Goal: Task Accomplishment & Management: Complete application form

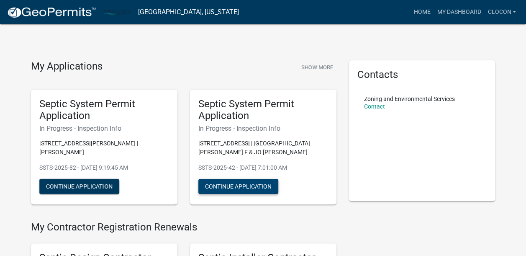
click at [224, 183] on button "Continue Application" at bounding box center [239, 186] width 80 height 15
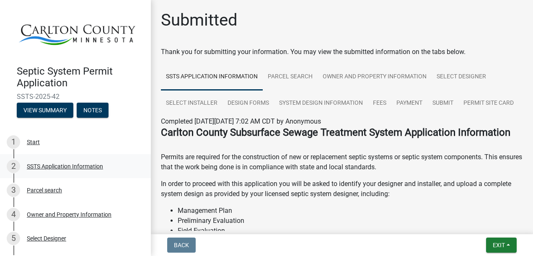
click at [56, 163] on div "SSTS Application Information" at bounding box center [65, 166] width 76 height 6
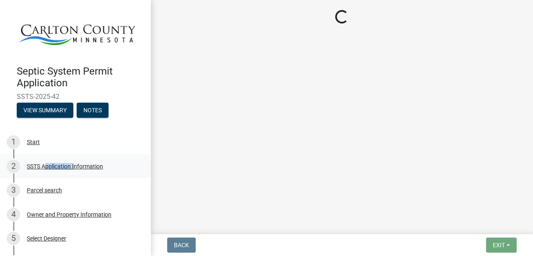
click at [56, 163] on div "SSTS Application Information" at bounding box center [65, 166] width 76 height 6
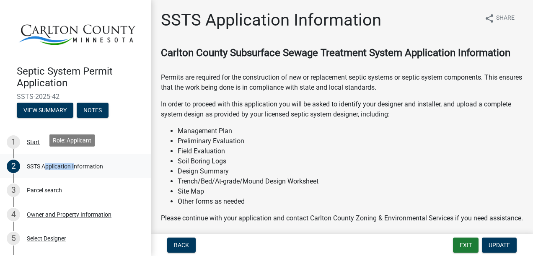
click at [56, 163] on div "SSTS Application Information" at bounding box center [65, 166] width 76 height 6
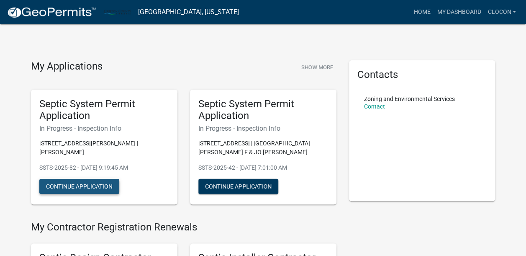
click at [95, 180] on button "Continue Application" at bounding box center [79, 186] width 80 height 15
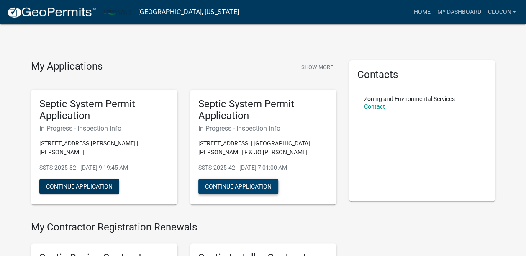
click at [223, 186] on button "Continue Application" at bounding box center [239, 186] width 80 height 15
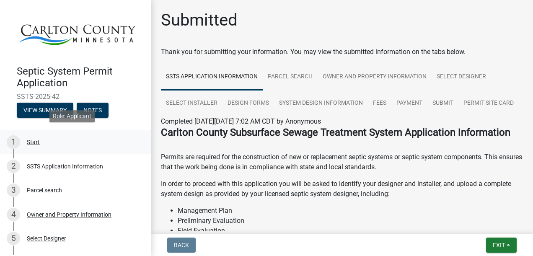
click at [35, 140] on div "Start" at bounding box center [33, 142] width 13 height 6
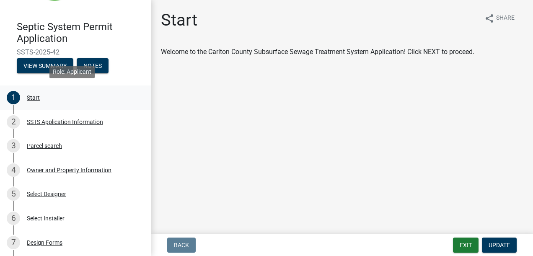
scroll to position [31, 0]
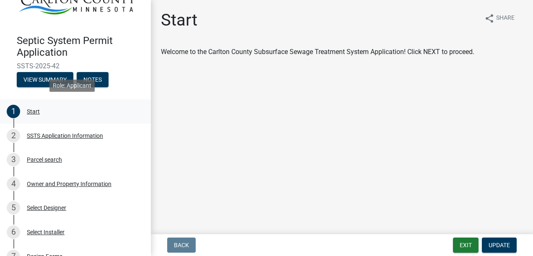
click at [35, 113] on div "1 Start" at bounding box center [72, 111] width 131 height 13
click at [61, 135] on div "SSTS Application Information" at bounding box center [65, 136] width 76 height 6
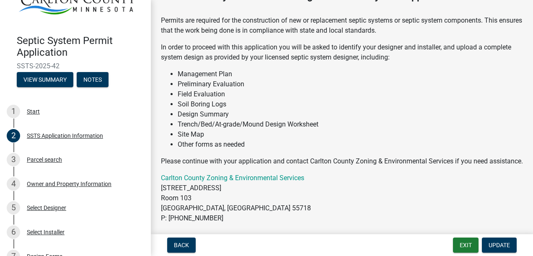
scroll to position [0, 0]
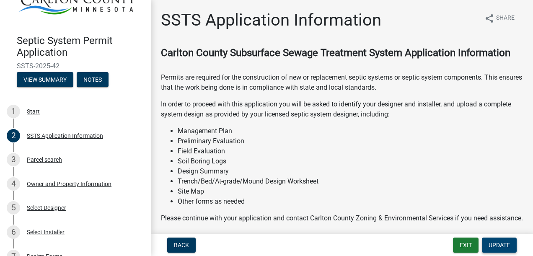
click at [487, 245] on button "Update" at bounding box center [499, 244] width 35 height 15
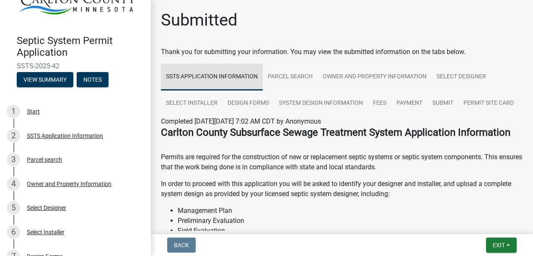
click at [204, 73] on link "SSTS Application Information" at bounding box center [212, 77] width 102 height 27
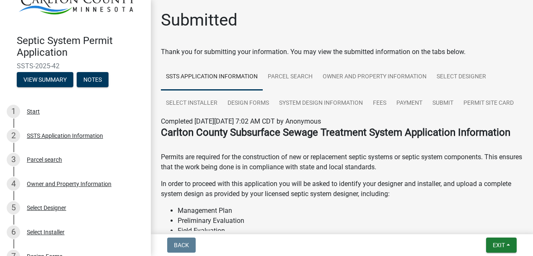
click at [204, 73] on link "SSTS Application Information" at bounding box center [212, 77] width 102 height 27
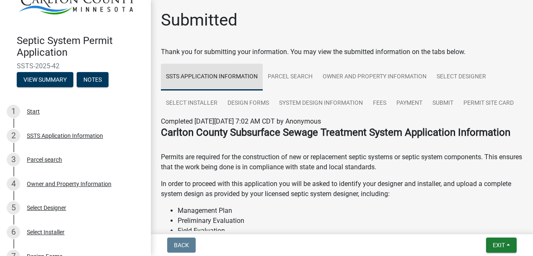
click at [204, 73] on link "SSTS Application Information" at bounding box center [212, 77] width 102 height 27
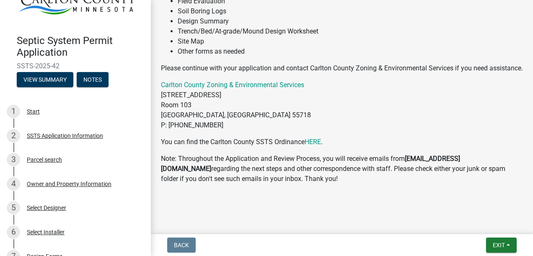
scroll to position [268, 0]
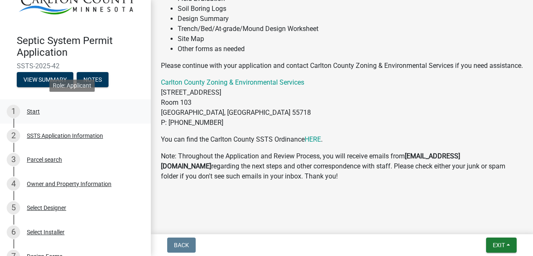
click at [33, 113] on div "1 Start" at bounding box center [72, 111] width 131 height 13
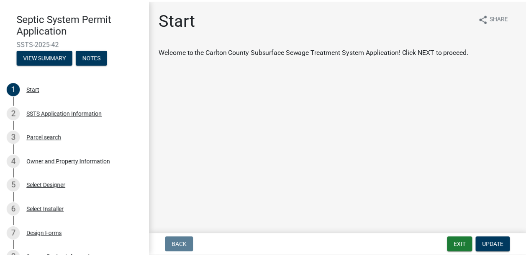
scroll to position [8, 0]
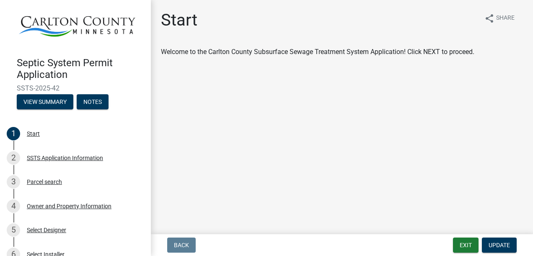
click at [431, 49] on div "Welcome to the Carlton County Subsurface Sewage Treatment System Application! C…" at bounding box center [342, 52] width 362 height 10
click at [468, 244] on button "Exit" at bounding box center [466, 244] width 26 height 15
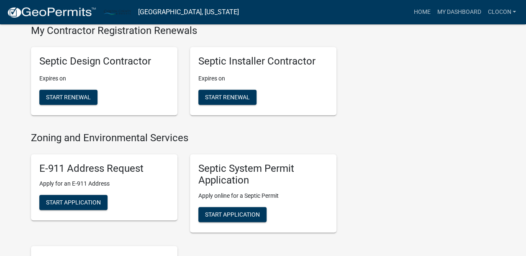
scroll to position [199, 0]
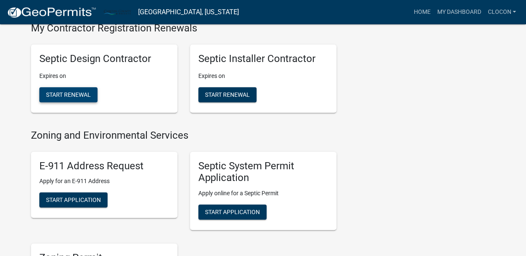
click at [76, 95] on span "Start Renewal" at bounding box center [68, 94] width 45 height 7
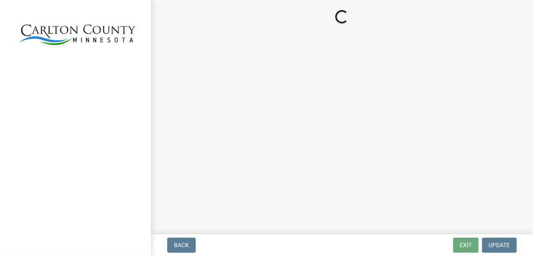
select select "MN"
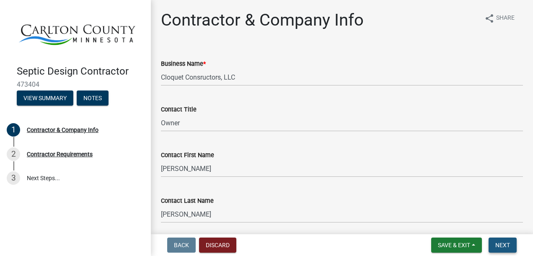
click at [498, 245] on span "Next" at bounding box center [502, 245] width 15 height 7
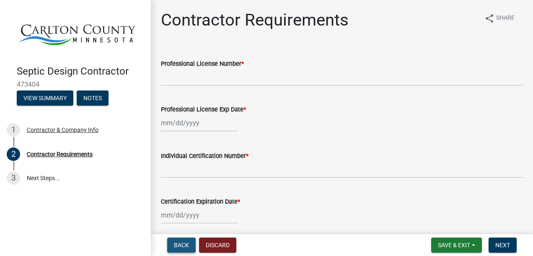
click at [183, 243] on span "Back" at bounding box center [181, 245] width 15 height 7
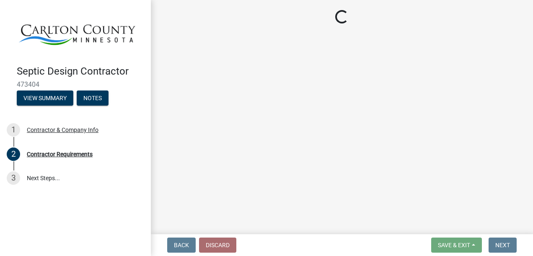
select select "MN"
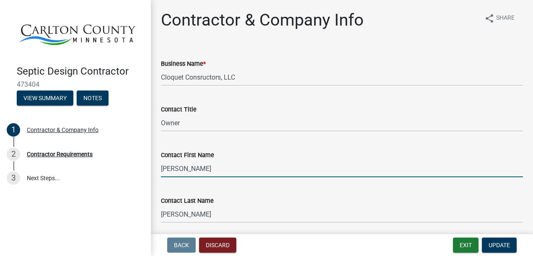
click at [208, 172] on input "[PERSON_NAME]" at bounding box center [342, 168] width 362 height 17
type input "M"
type input "[PERSON_NAME]"
type input "55720"
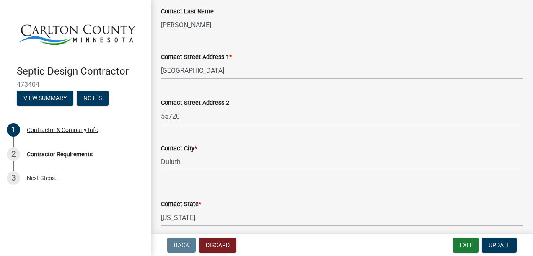
scroll to position [189, 0]
type input "[PERSON_NAME]"
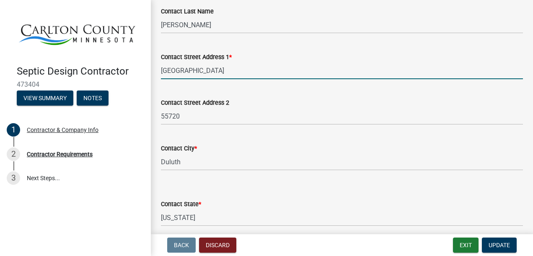
click at [212, 70] on input "[GEOGRAPHIC_DATA]" at bounding box center [342, 70] width 362 height 17
type input "3"
type input "[STREET_ADDRESS]"
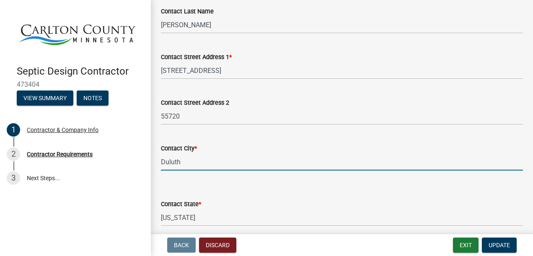
click at [182, 160] on input "Duluth" at bounding box center [342, 161] width 362 height 17
type input "D"
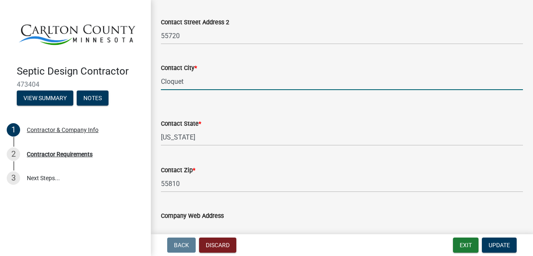
scroll to position [278, 0]
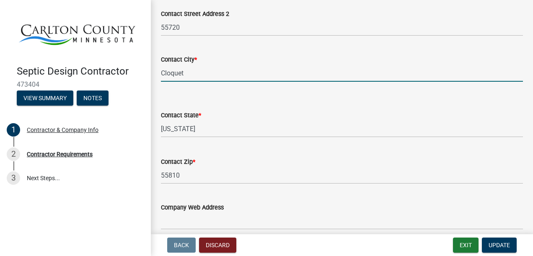
type input "Cloquet"
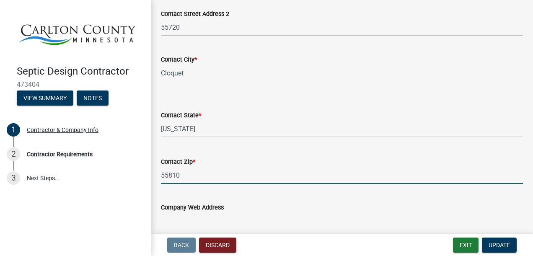
click at [181, 174] on input "55810" at bounding box center [342, 175] width 362 height 17
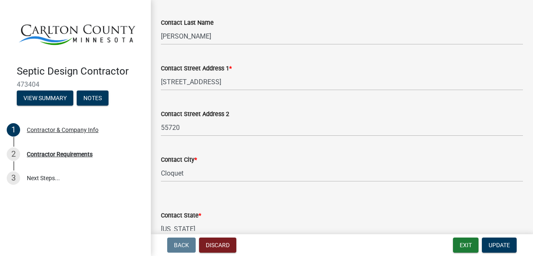
scroll to position [178, 0]
type input "55810"
click at [188, 173] on input "Cloquet" at bounding box center [342, 173] width 362 height 17
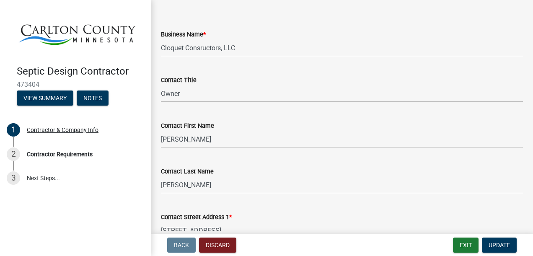
scroll to position [0, 0]
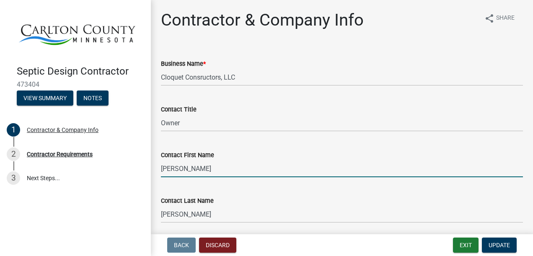
click at [189, 173] on input "[PERSON_NAME]" at bounding box center [342, 168] width 362 height 17
type input "R"
type input "[PERSON_NAME]"
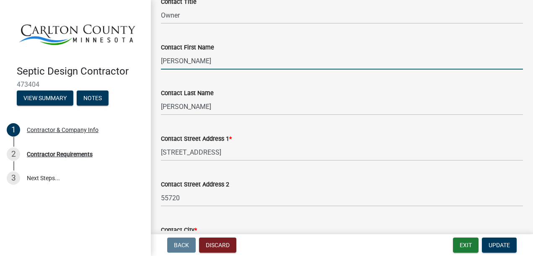
scroll to position [108, 0]
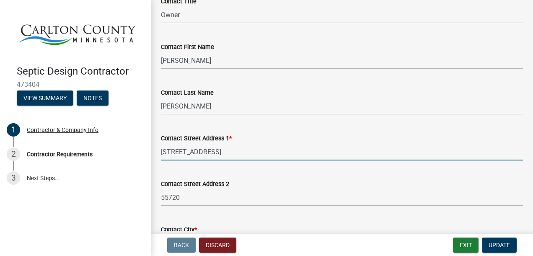
click at [215, 153] on input "[STREET_ADDRESS]" at bounding box center [342, 151] width 362 height 17
type input "8"
type input "[GEOGRAPHIC_DATA]"
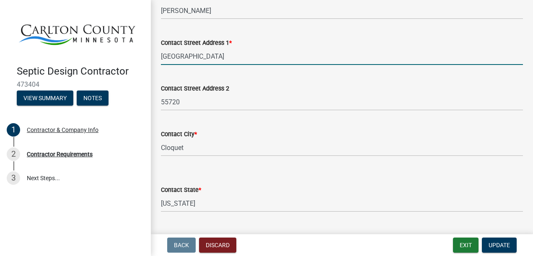
scroll to position [206, 0]
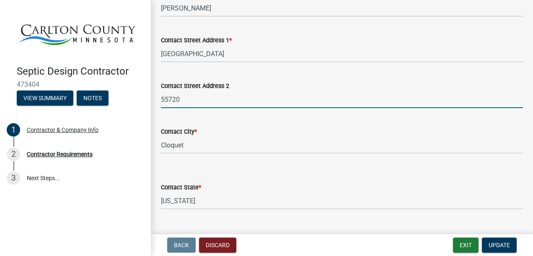
click at [181, 99] on input "55720" at bounding box center [342, 99] width 362 height 17
type input "5"
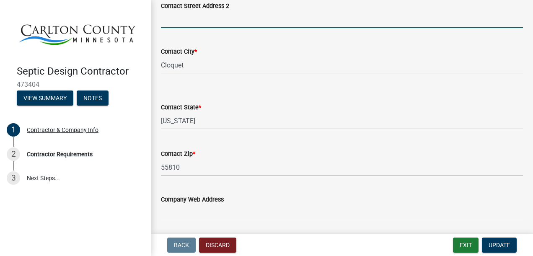
scroll to position [286, 0]
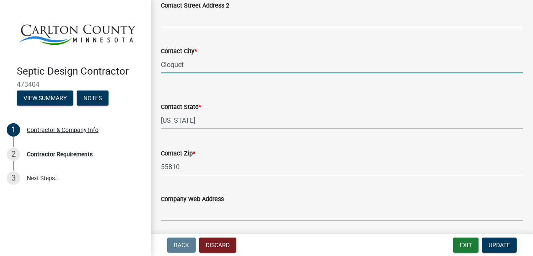
click at [184, 65] on input "Cloquet" at bounding box center [342, 64] width 362 height 17
type input "C"
type input "Duluth"
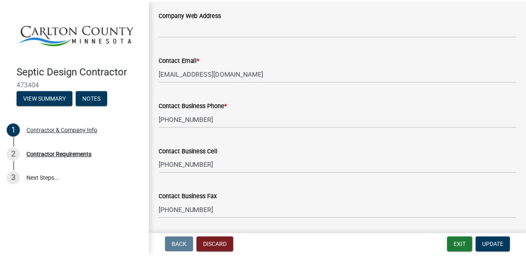
scroll to position [498, 0]
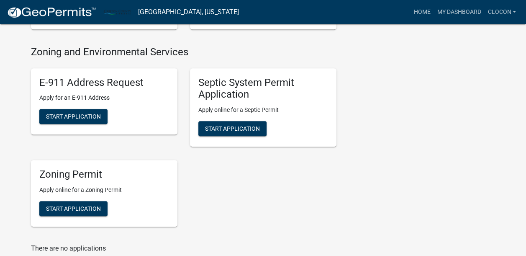
scroll to position [284, 0]
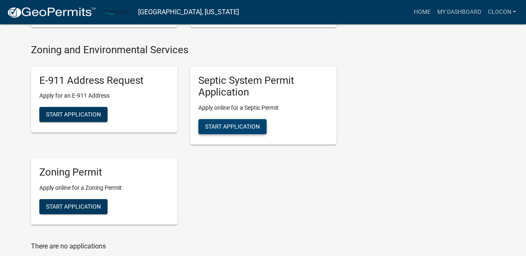
click at [239, 123] on span "Start Application" at bounding box center [232, 126] width 55 height 7
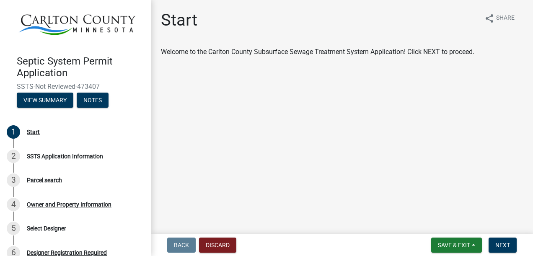
scroll to position [8, 0]
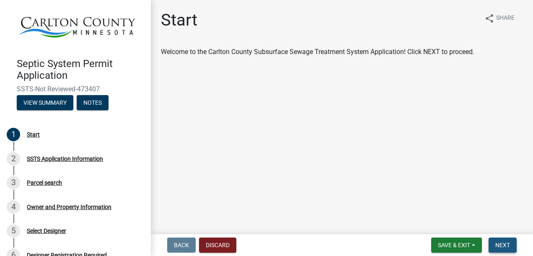
click at [501, 242] on span "Next" at bounding box center [502, 245] width 15 height 7
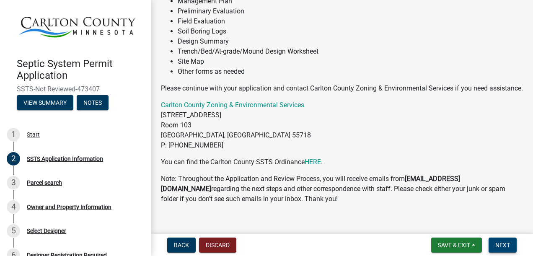
scroll to position [152, 0]
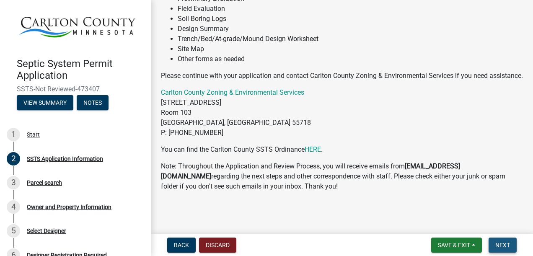
click at [503, 243] on span "Next" at bounding box center [502, 245] width 15 height 7
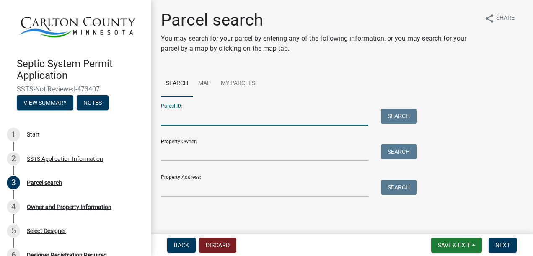
click at [172, 123] on input "Parcel ID:" at bounding box center [264, 116] width 207 height 17
type input "[PHONE_NUMBER]"
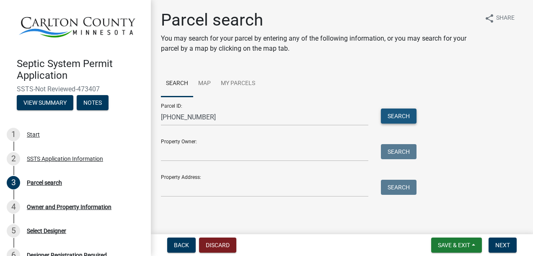
click at [394, 117] on button "Search" at bounding box center [399, 115] width 36 height 15
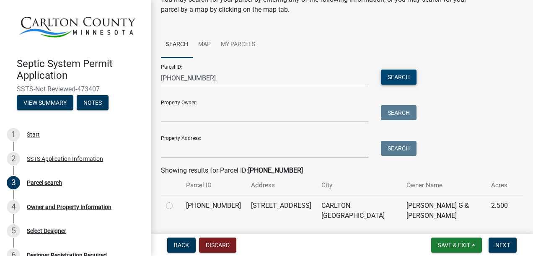
scroll to position [56, 0]
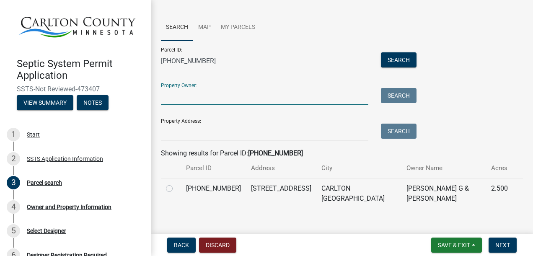
click at [252, 97] on input "Property Owner:" at bounding box center [264, 96] width 207 height 17
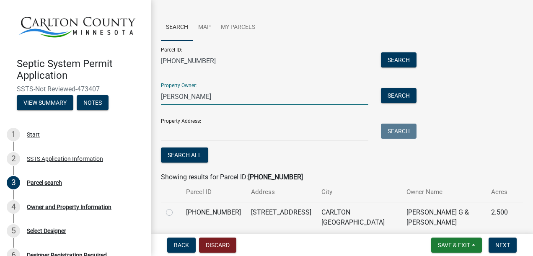
type input "[PERSON_NAME]"
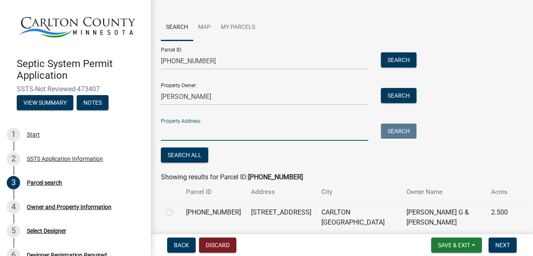
click at [233, 128] on input "Property Address:" at bounding box center [264, 132] width 207 height 17
type input "[STREET_ADDRESS]"
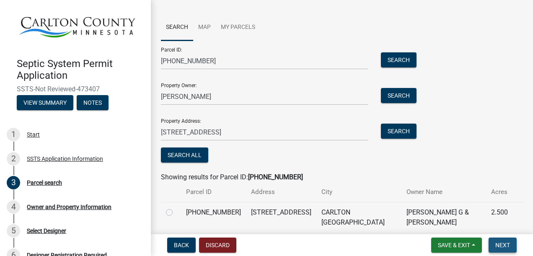
click at [501, 243] on span "Next" at bounding box center [502, 245] width 15 height 7
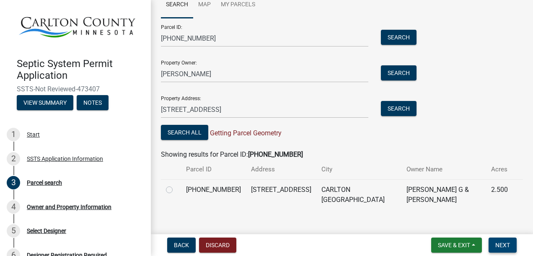
scroll to position [80, 0]
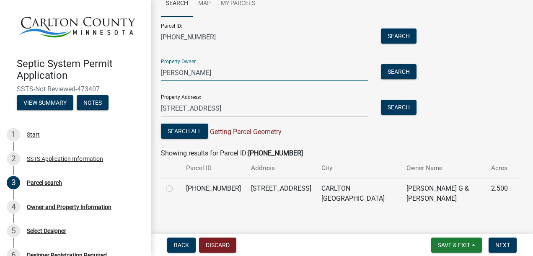
click at [221, 74] on input "[PERSON_NAME]" at bounding box center [264, 72] width 207 height 17
type input "C"
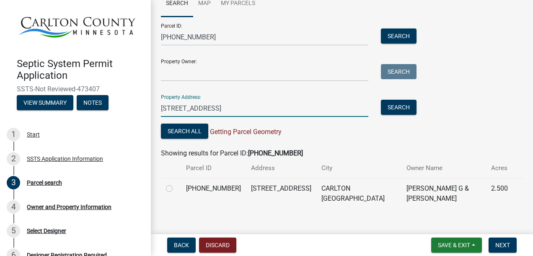
click at [239, 109] on input "[STREET_ADDRESS]" at bounding box center [264, 108] width 207 height 17
type input "2"
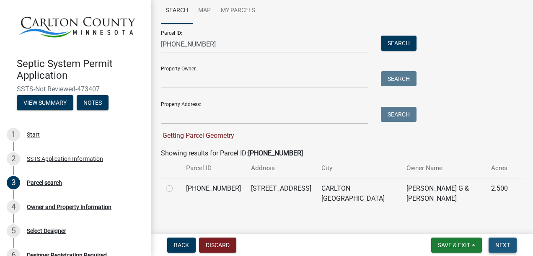
click at [499, 248] on span "Next" at bounding box center [502, 245] width 15 height 7
click at [500, 243] on span "Next" at bounding box center [502, 245] width 15 height 7
click at [82, 156] on div "SSTS Application Information" at bounding box center [65, 159] width 76 height 6
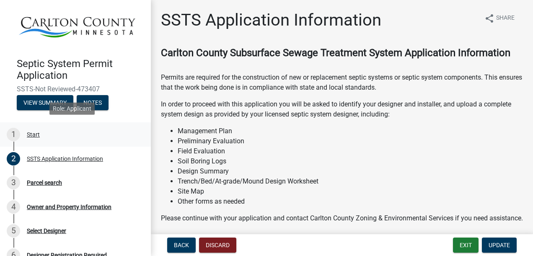
click at [34, 136] on div "1 Start" at bounding box center [72, 134] width 131 height 13
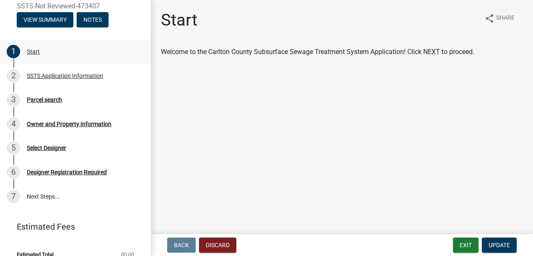
scroll to position [99, 0]
